Goal: Check status: Check status

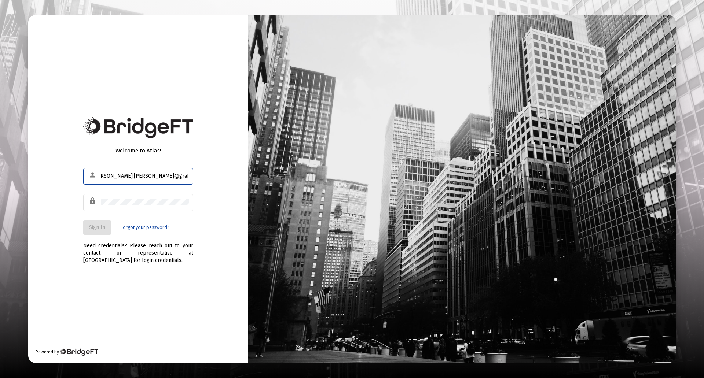
scroll to position [0, 19]
type input "[PERSON_NAME][EMAIL_ADDRESS][PERSON_NAME][DOMAIN_NAME]"
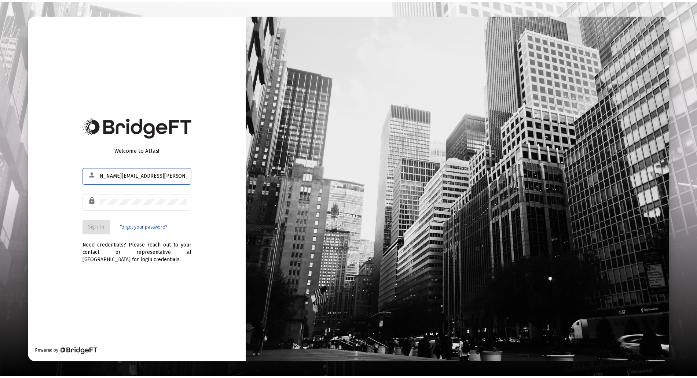
scroll to position [0, 0]
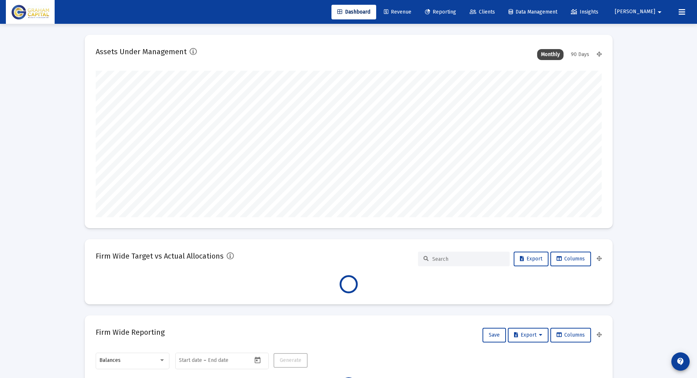
scroll to position [147, 272]
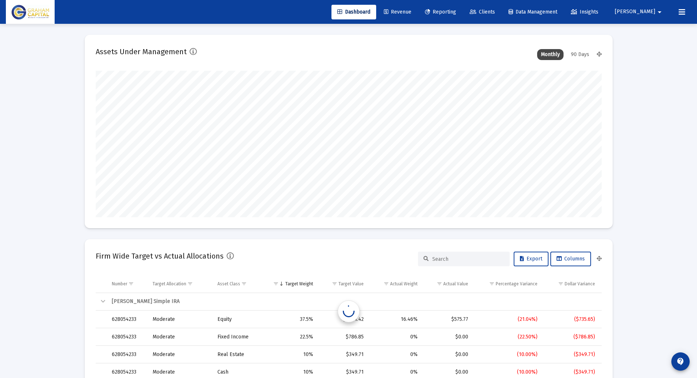
type input "[DATE]"
click at [456, 15] on span "Reporting" at bounding box center [440, 12] width 31 height 6
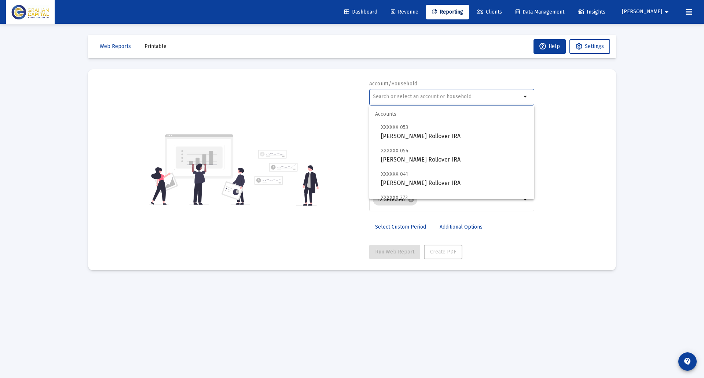
click at [409, 99] on input "text" at bounding box center [447, 97] width 149 height 6
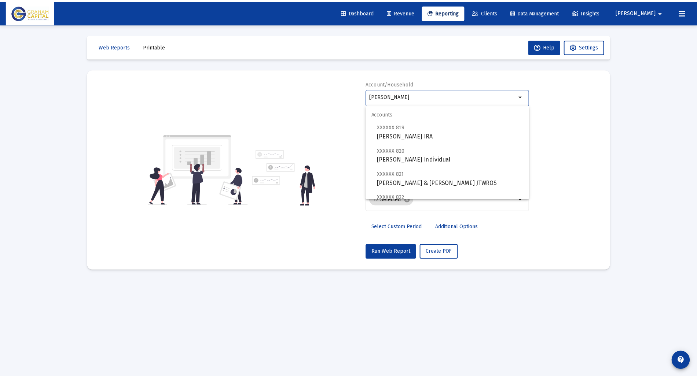
scroll to position [147, 0]
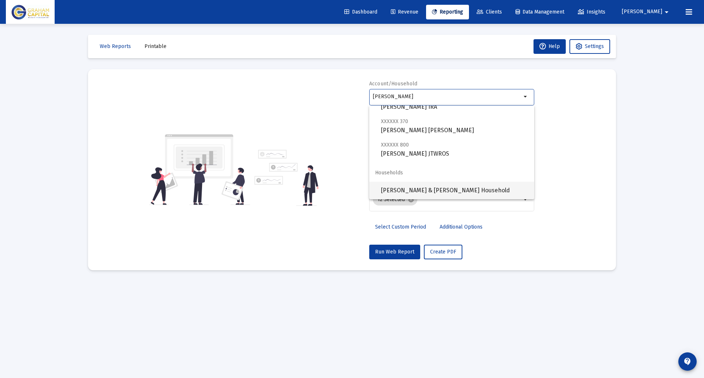
click at [464, 192] on span "[PERSON_NAME] & [PERSON_NAME] Household" at bounding box center [454, 191] width 147 height 18
type input "[PERSON_NAME] & [PERSON_NAME] Household"
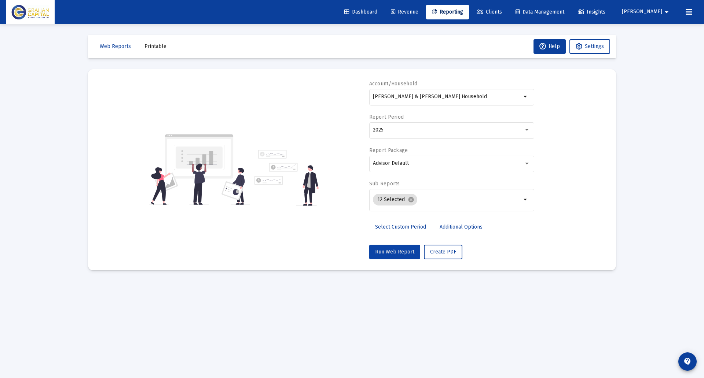
click at [394, 251] on span "Run Web Report" at bounding box center [394, 252] width 39 height 6
select select "View all"
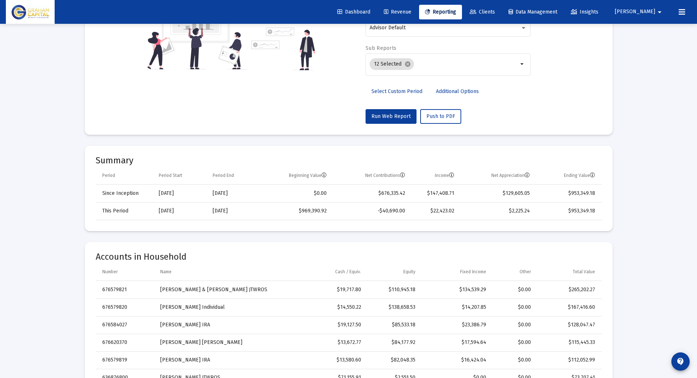
scroll to position [0, 0]
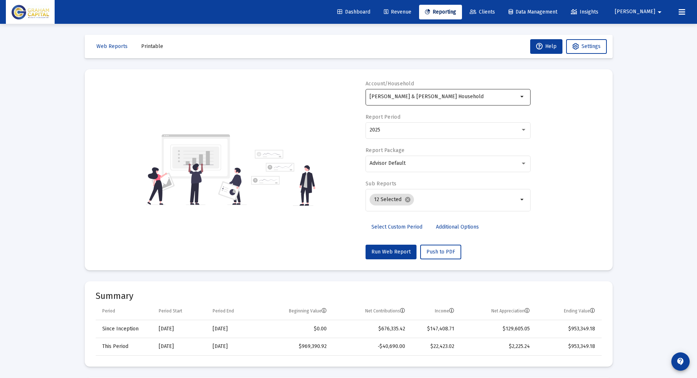
click at [450, 91] on div "[PERSON_NAME] & [PERSON_NAME] Household" at bounding box center [444, 97] width 149 height 18
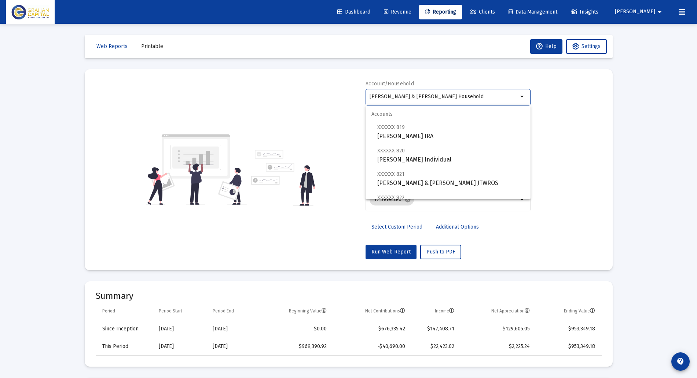
click at [446, 97] on input "[PERSON_NAME] & [PERSON_NAME] Household" at bounding box center [444, 97] width 149 height 6
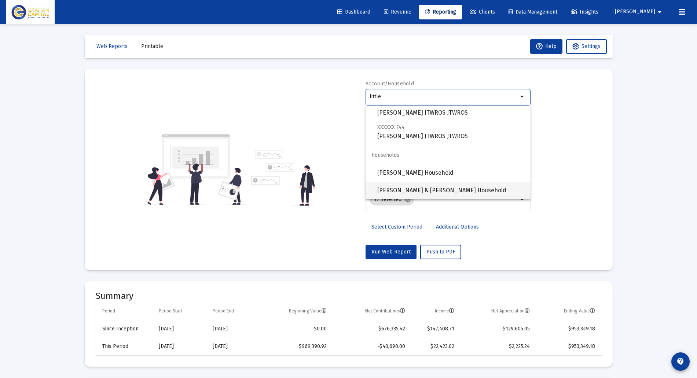
click at [428, 190] on span "[PERSON_NAME] & [PERSON_NAME] Household" at bounding box center [450, 191] width 147 height 18
type input "[PERSON_NAME] & [PERSON_NAME] Household"
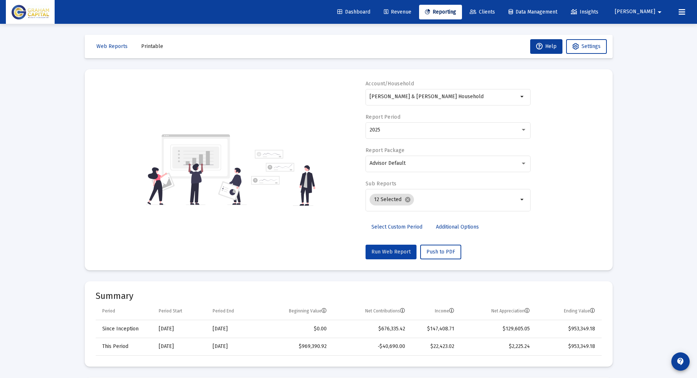
click at [393, 249] on span "Run Web Report" at bounding box center [390, 252] width 39 height 6
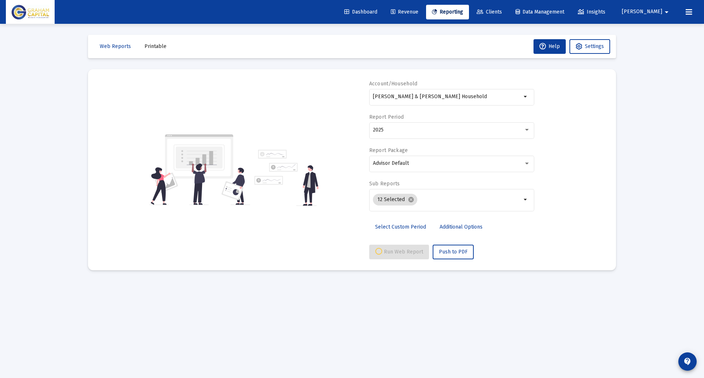
select select "View all"
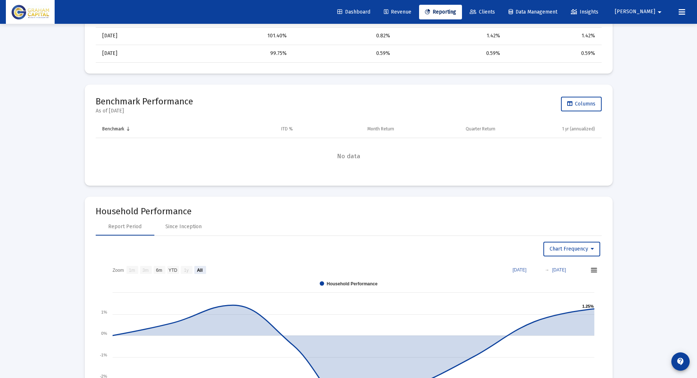
scroll to position [805, 0]
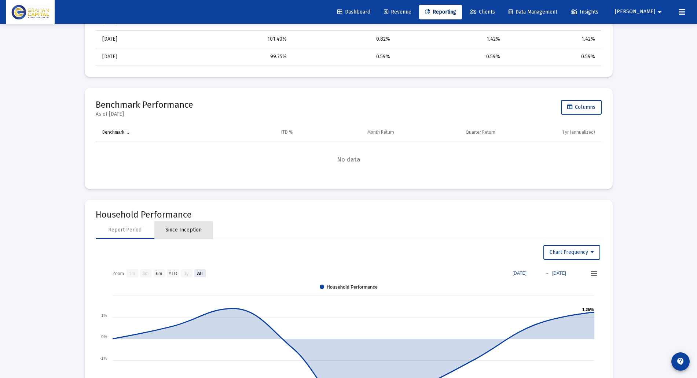
click at [182, 231] on div "Since Inception" at bounding box center [183, 230] width 36 height 7
select select "View all"
